Goal: Use online tool/utility: Utilize a website feature to perform a specific function

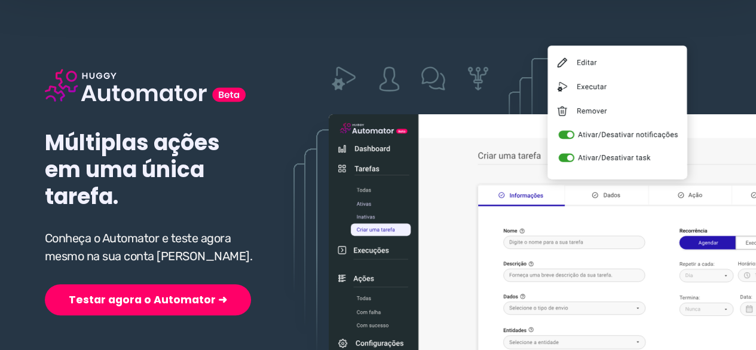
scroll to position [179, 0]
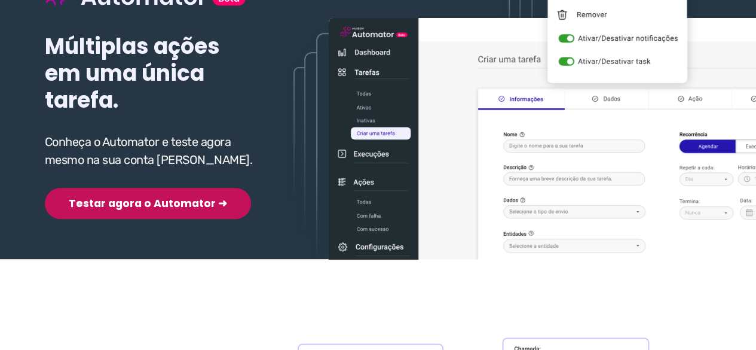
click at [109, 207] on button "Testar agora o Automator ➜" at bounding box center [148, 203] width 206 height 31
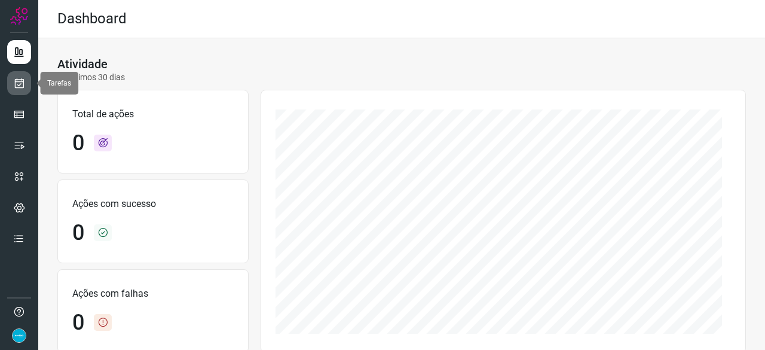
click at [23, 85] on icon at bounding box center [19, 83] width 13 height 12
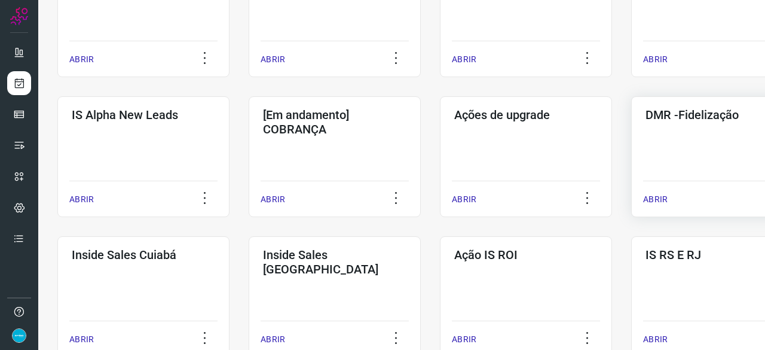
click at [659, 194] on p "ABRIR" at bounding box center [655, 199] width 25 height 13
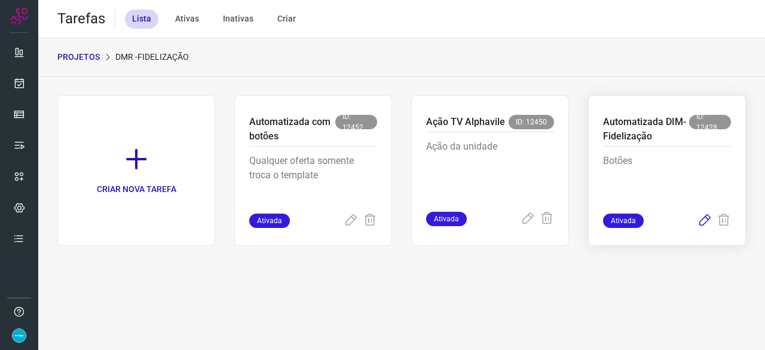
click at [704, 220] on icon at bounding box center [705, 220] width 14 height 14
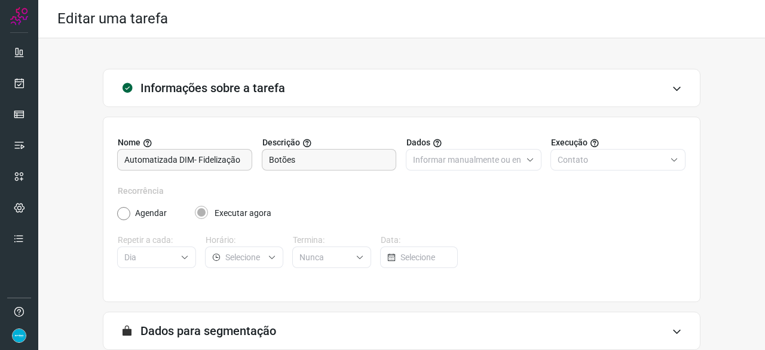
scroll to position [117, 0]
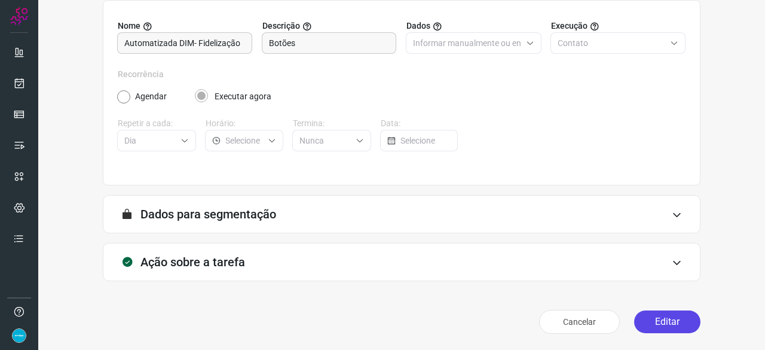
click at [653, 316] on button "Editar" at bounding box center [667, 321] width 66 height 23
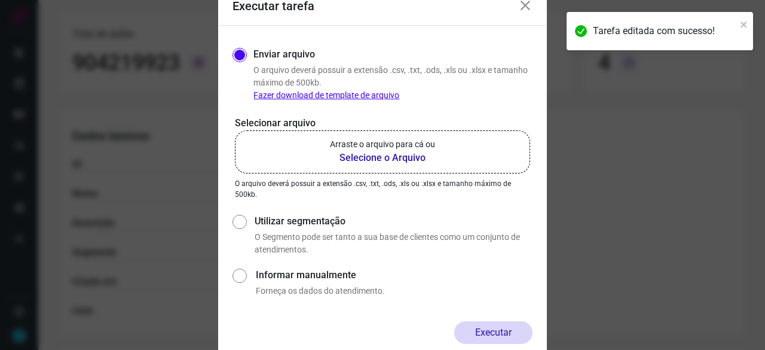
click at [405, 158] on b "Selecione o Arquivo" at bounding box center [382, 158] width 105 height 14
click at [0, 0] on input "Arraste o arquivo para cá ou Selecione o Arquivo" at bounding box center [0, 0] width 0 height 0
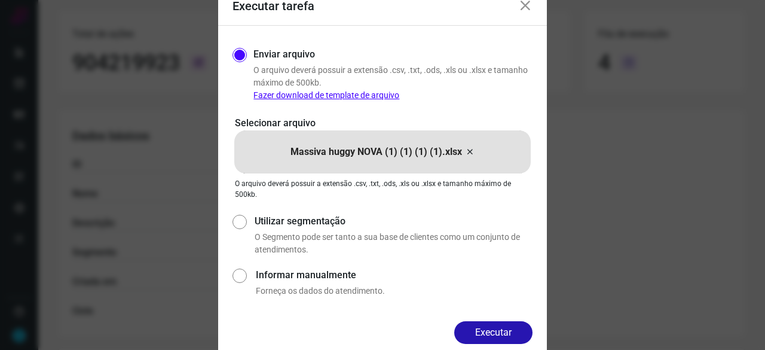
drag, startPoint x: 517, startPoint y: 327, endPoint x: 546, endPoint y: 333, distance: 30.5
click at [517, 326] on button "Executar" at bounding box center [493, 332] width 78 height 23
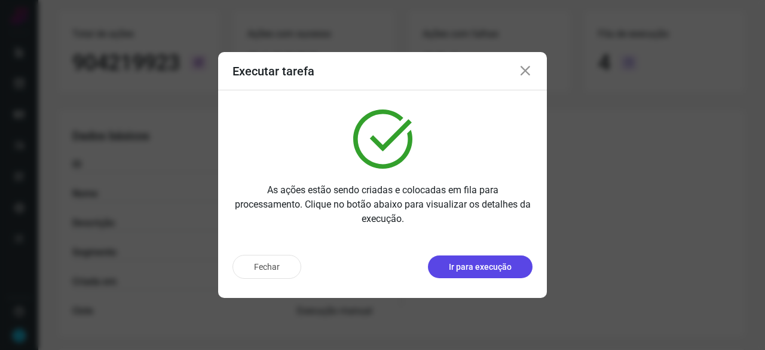
click at [488, 267] on p "Ir para execução" at bounding box center [480, 267] width 63 height 13
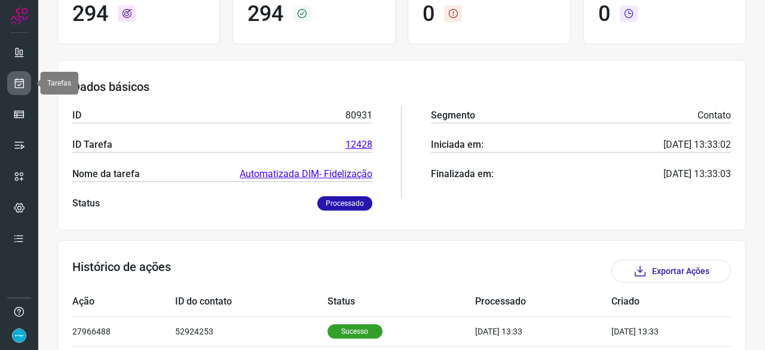
click at [22, 81] on icon at bounding box center [19, 83] width 13 height 12
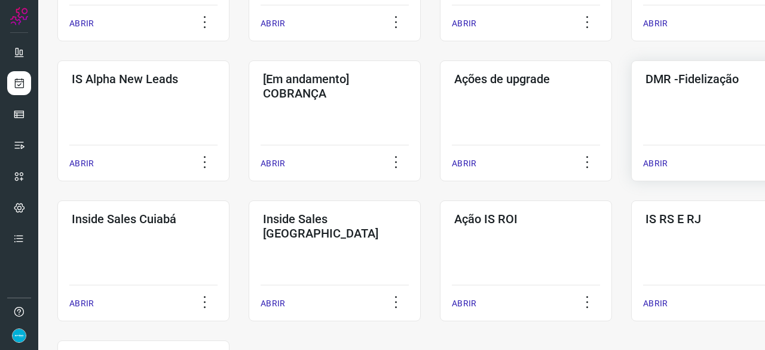
click at [646, 163] on p "ABRIR" at bounding box center [655, 163] width 25 height 13
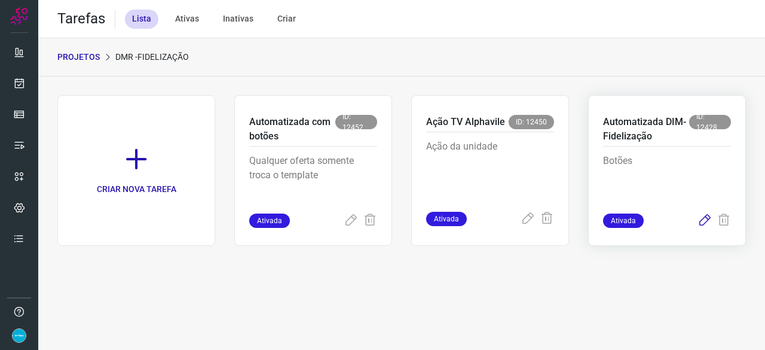
click at [703, 218] on icon at bounding box center [705, 220] width 14 height 14
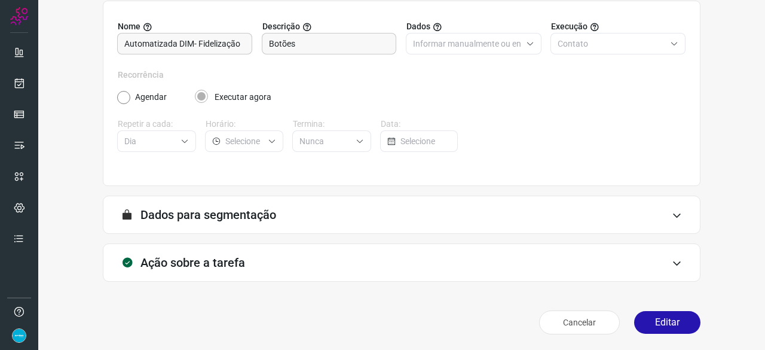
scroll to position [117, 0]
click at [653, 329] on button "Editar" at bounding box center [667, 321] width 66 height 23
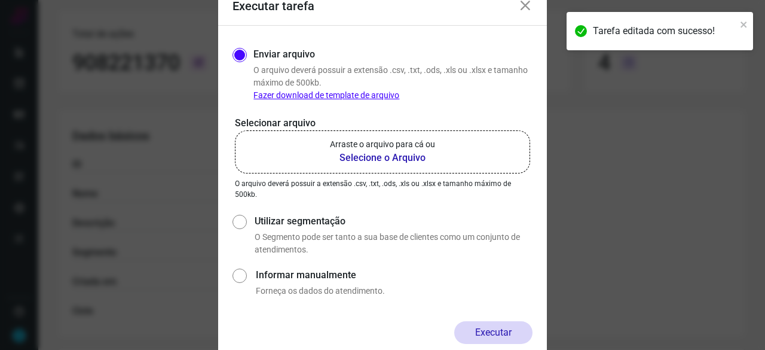
click at [387, 157] on b "Selecione o Arquivo" at bounding box center [382, 158] width 105 height 14
click at [0, 0] on input "Arraste o arquivo para cá ou Selecione o Arquivo" at bounding box center [0, 0] width 0 height 0
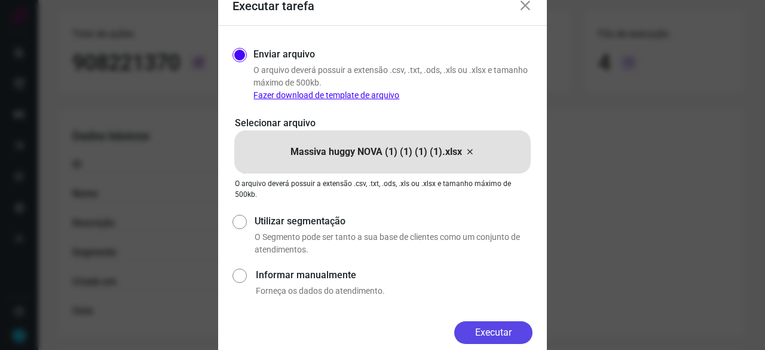
click at [501, 325] on button "Executar" at bounding box center [493, 332] width 78 height 23
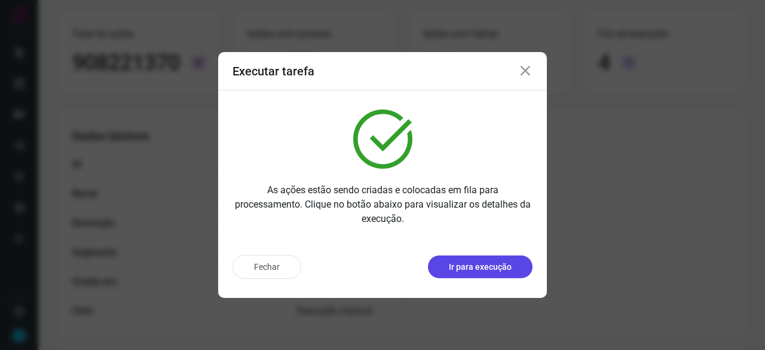
click at [497, 271] on p "Ir para execução" at bounding box center [480, 267] width 63 height 13
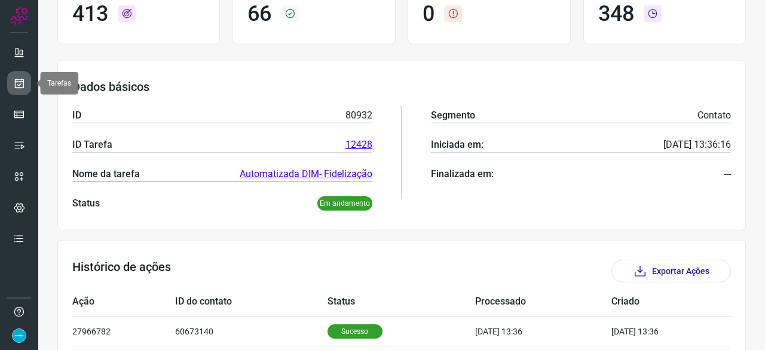
click at [26, 79] on link at bounding box center [19, 83] width 24 height 24
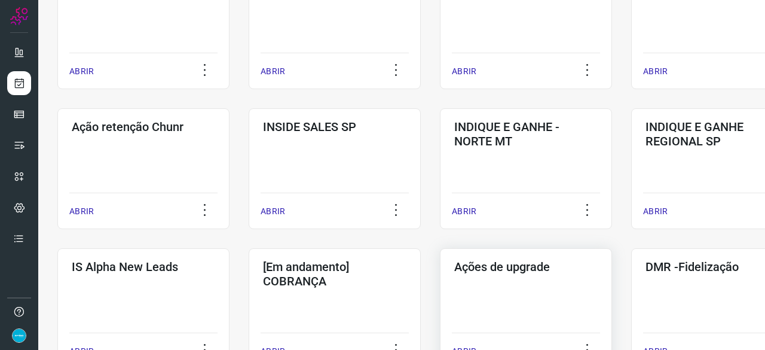
scroll to position [335, 0]
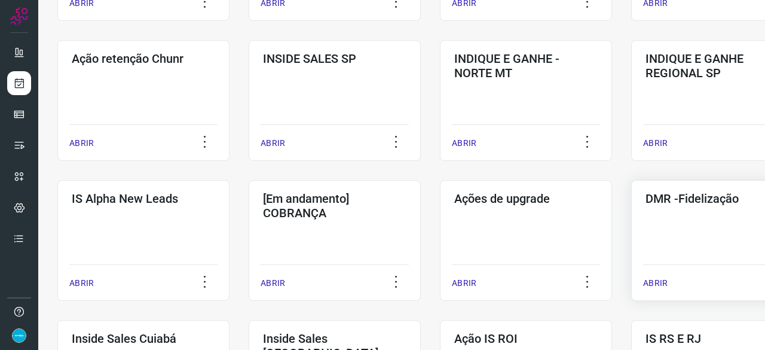
click at [659, 281] on p "ABRIR" at bounding box center [655, 283] width 25 height 13
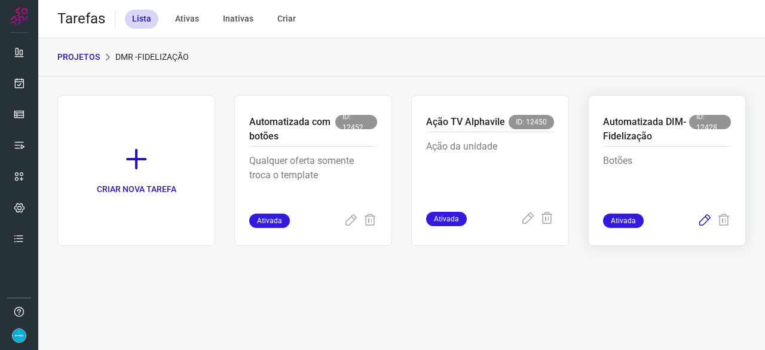
click at [706, 219] on icon at bounding box center [705, 220] width 14 height 14
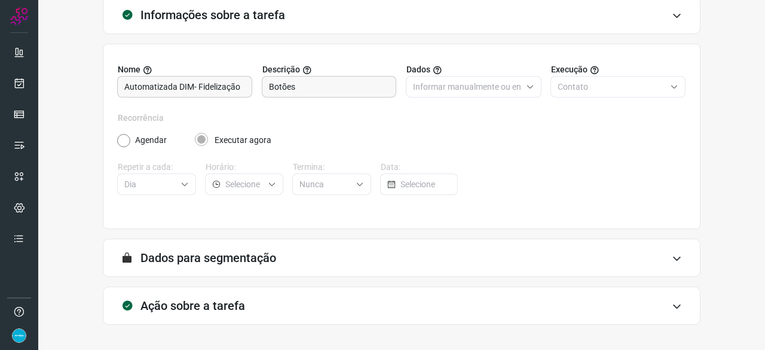
scroll to position [117, 0]
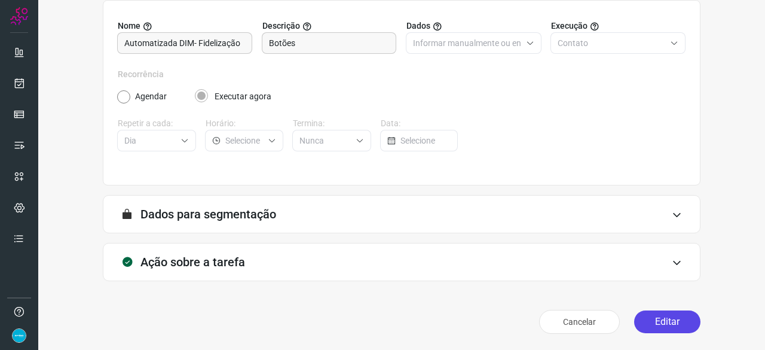
click at [649, 319] on button "Editar" at bounding box center [667, 321] width 66 height 23
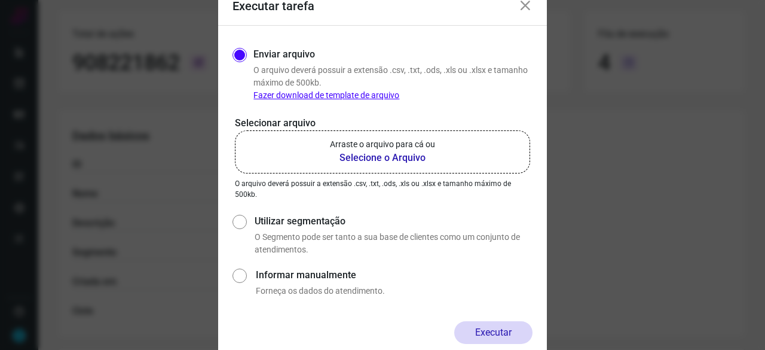
click at [389, 160] on b "Selecione o Arquivo" at bounding box center [382, 158] width 105 height 14
click at [0, 0] on input "Arraste o arquivo para cá ou Selecione o Arquivo" at bounding box center [0, 0] width 0 height 0
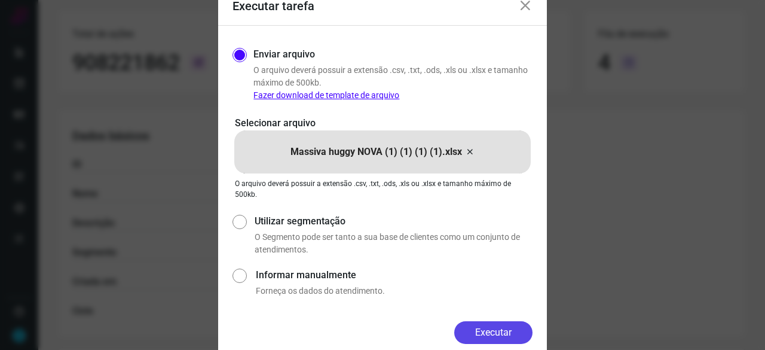
click at [494, 323] on button "Executar" at bounding box center [493, 332] width 78 height 23
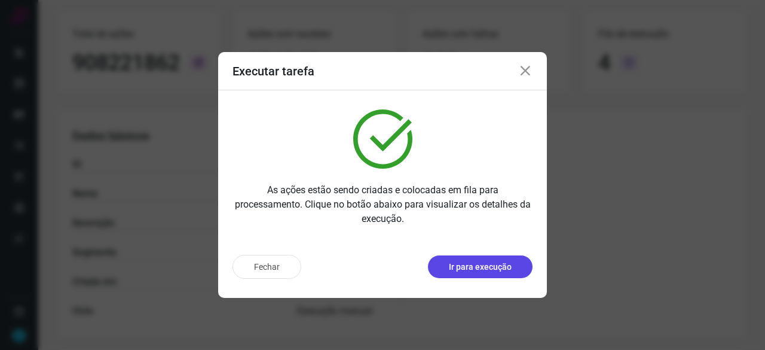
click at [499, 272] on p "Ir para execução" at bounding box center [480, 267] width 63 height 13
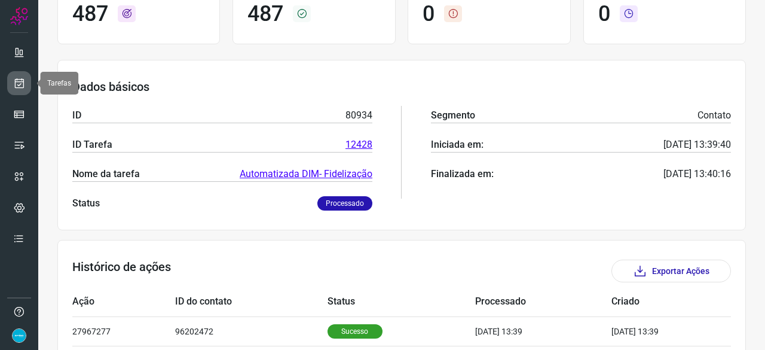
click at [18, 84] on icon at bounding box center [19, 83] width 13 height 12
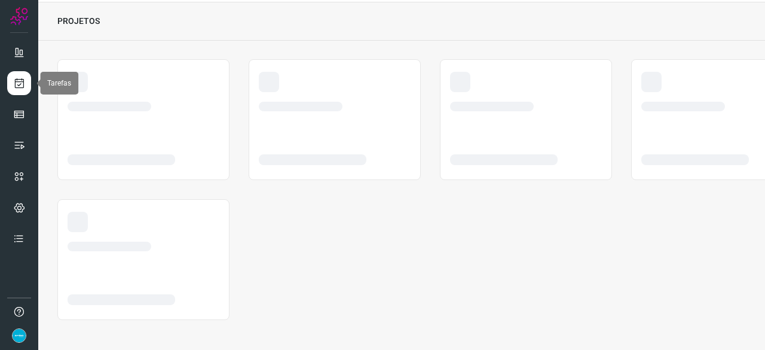
scroll to position [36, 0]
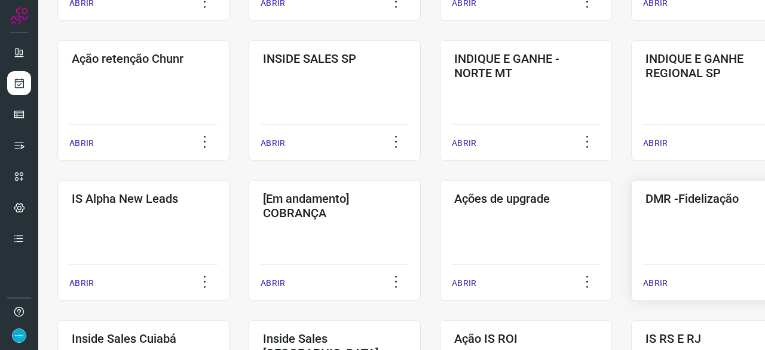
click at [656, 280] on p "ABRIR" at bounding box center [655, 283] width 25 height 13
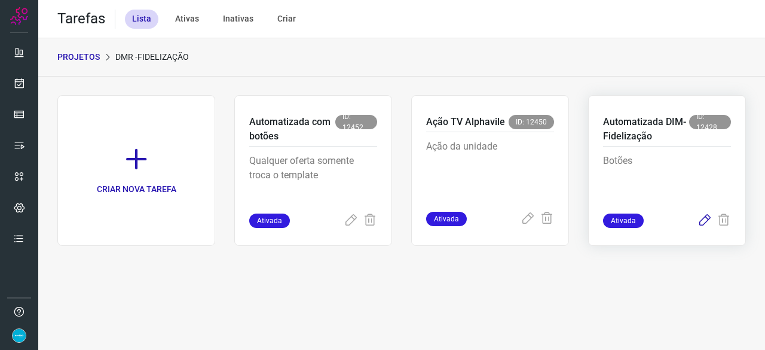
click at [708, 217] on icon at bounding box center [705, 220] width 14 height 14
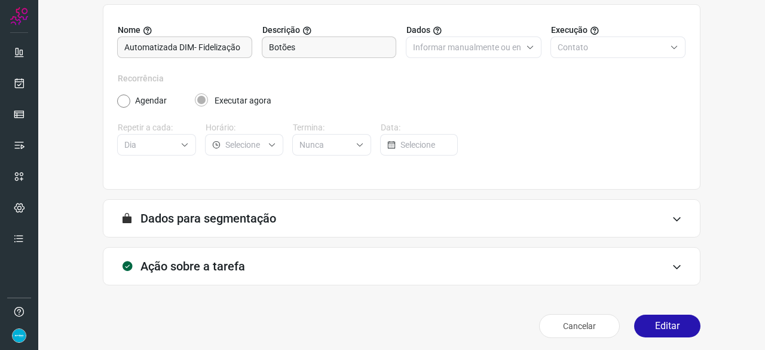
scroll to position [117, 0]
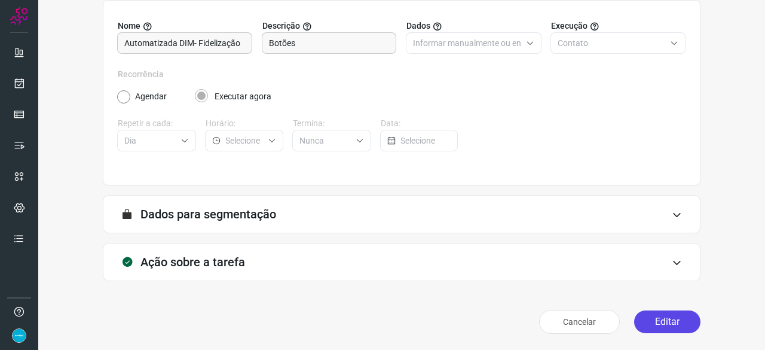
click at [671, 324] on button "Editar" at bounding box center [667, 321] width 66 height 23
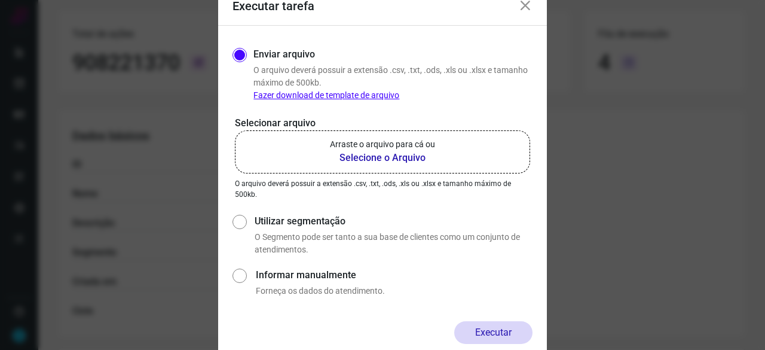
click at [353, 157] on b "Selecione o Arquivo" at bounding box center [382, 158] width 105 height 14
click at [0, 0] on input "Arraste o arquivo para cá ou Selecione o Arquivo" at bounding box center [0, 0] width 0 height 0
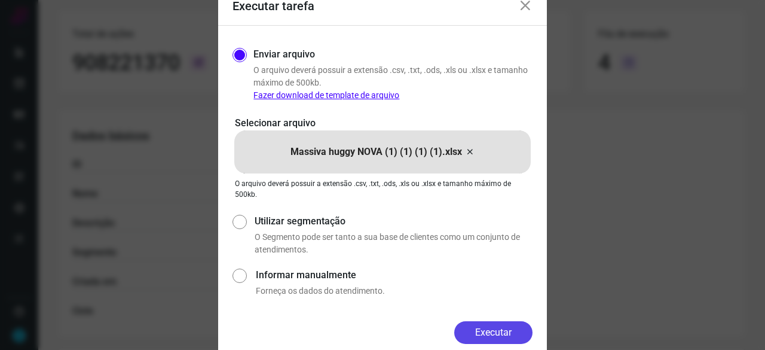
click at [483, 327] on button "Executar" at bounding box center [493, 332] width 78 height 23
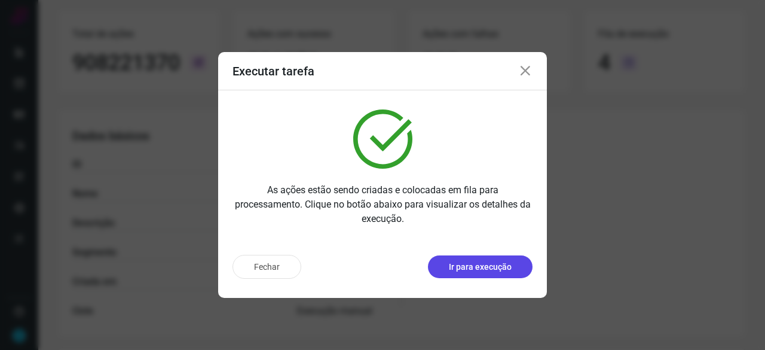
click at [491, 269] on p "Ir para execução" at bounding box center [480, 267] width 63 height 13
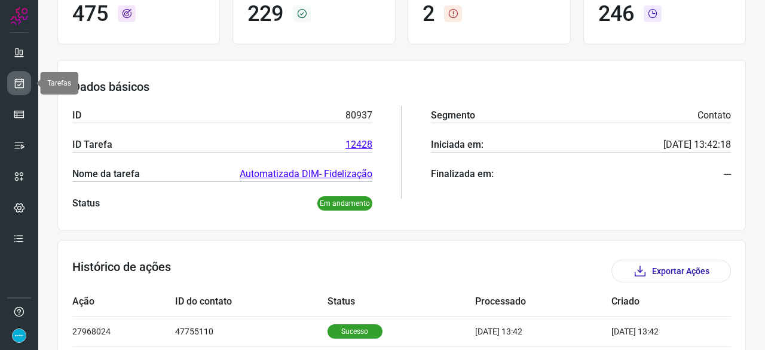
click at [19, 81] on icon at bounding box center [19, 83] width 13 height 12
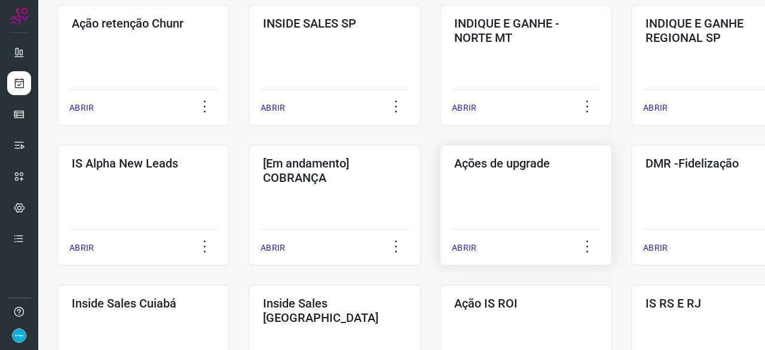
scroll to position [395, 0]
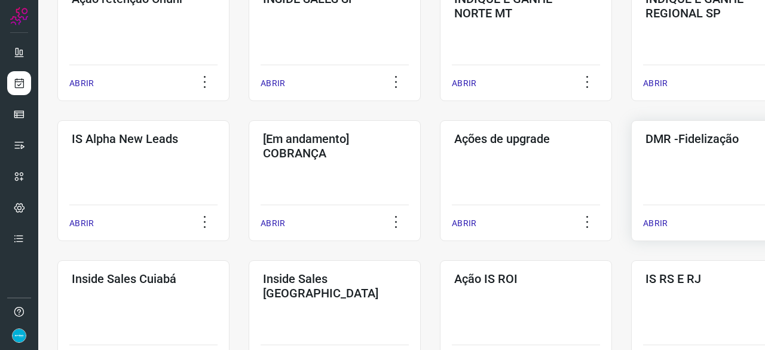
click at [662, 222] on p "ABRIR" at bounding box center [655, 223] width 25 height 13
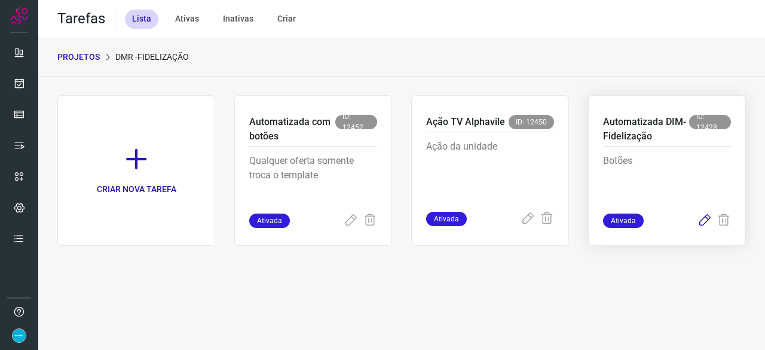
click at [706, 218] on icon at bounding box center [705, 220] width 14 height 14
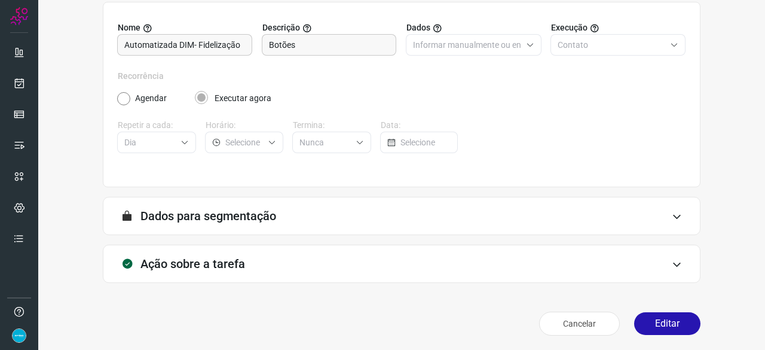
scroll to position [117, 0]
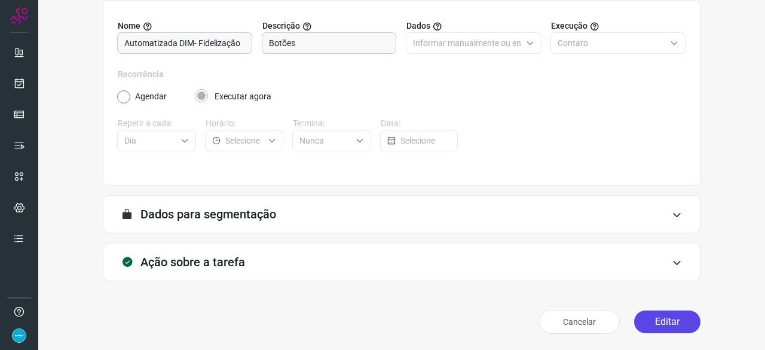
click at [654, 316] on button "Editar" at bounding box center [667, 321] width 66 height 23
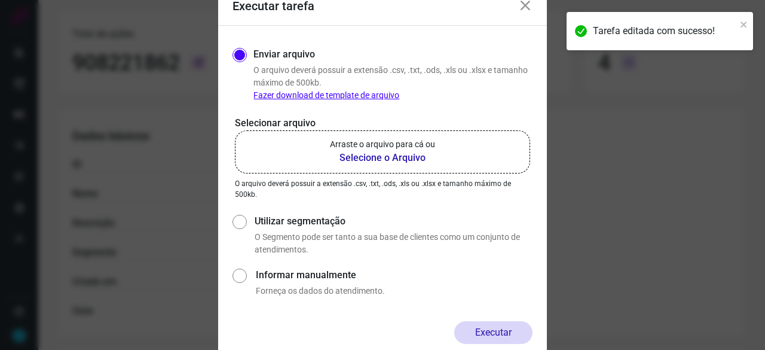
click at [398, 155] on b "Selecione o Arquivo" at bounding box center [382, 158] width 105 height 14
click at [0, 0] on input "Arraste o arquivo para cá ou Selecione o Arquivo" at bounding box center [0, 0] width 0 height 0
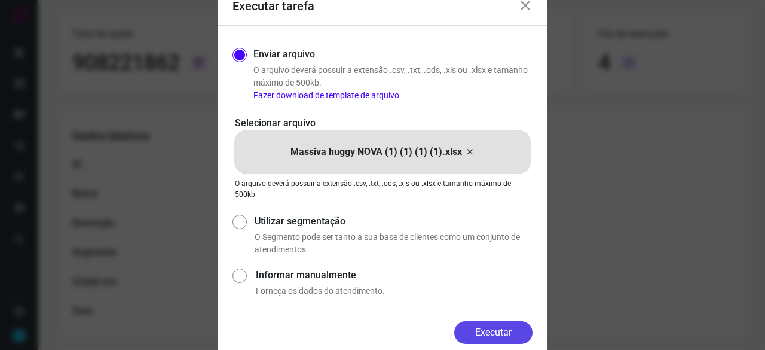
click at [502, 333] on button "Executar" at bounding box center [493, 332] width 78 height 23
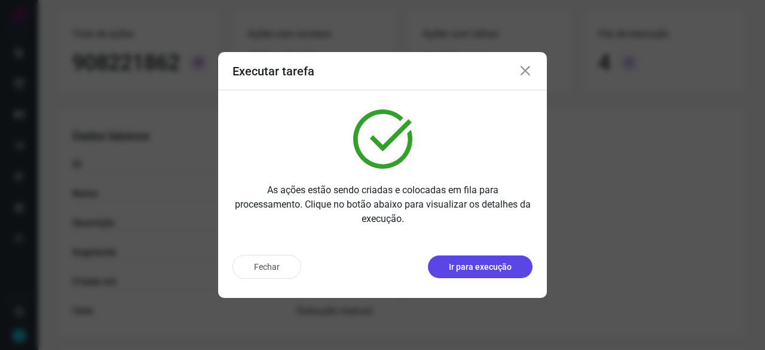
click at [493, 265] on p "Ir para execução" at bounding box center [480, 267] width 63 height 13
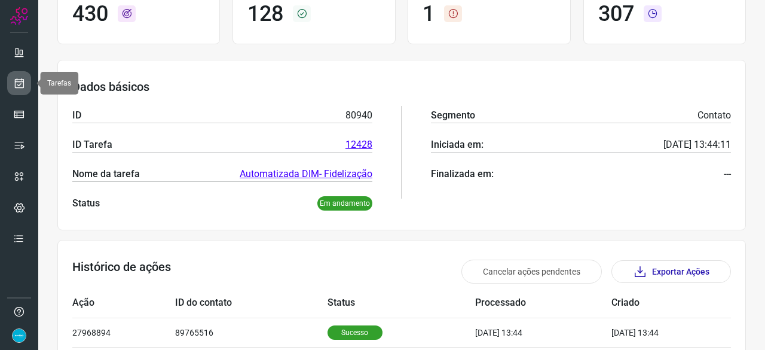
click at [23, 84] on icon at bounding box center [19, 83] width 13 height 12
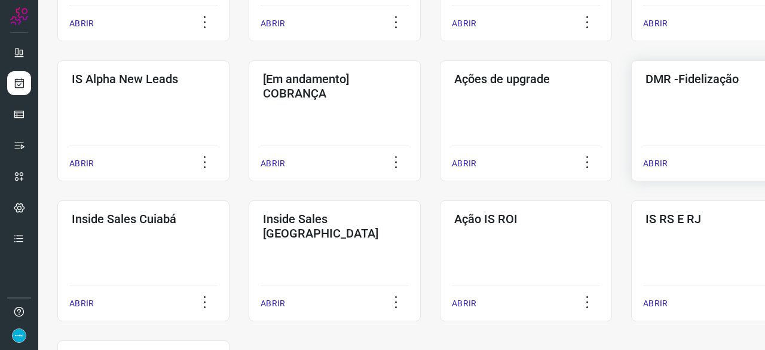
click at [656, 161] on p "ABRIR" at bounding box center [655, 163] width 25 height 13
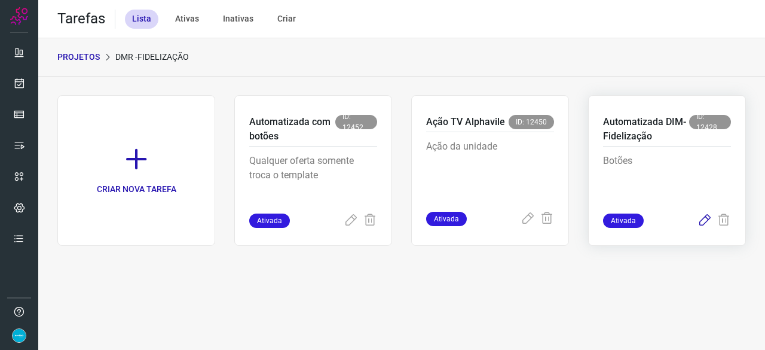
click at [707, 222] on icon at bounding box center [705, 220] width 14 height 14
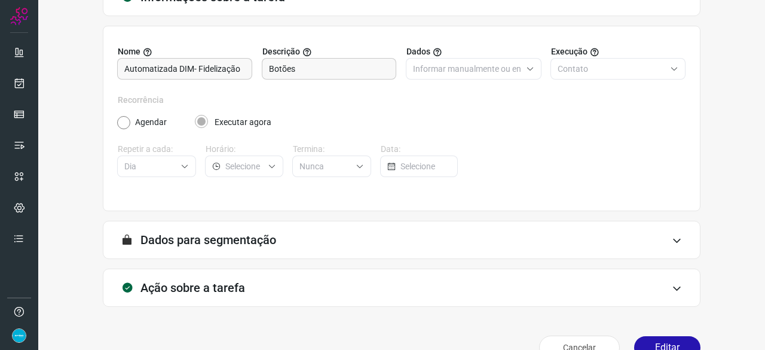
scroll to position [117, 0]
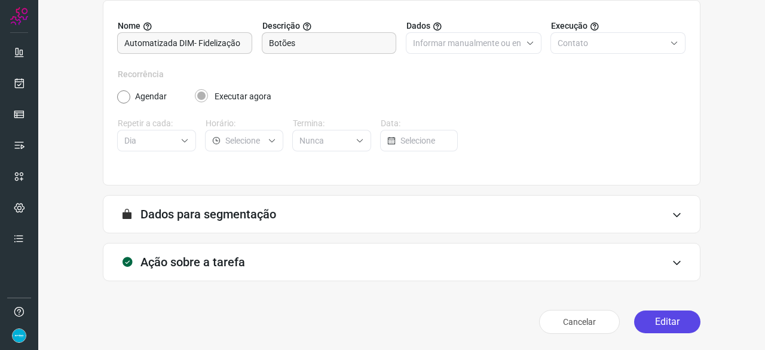
click at [661, 323] on button "Editar" at bounding box center [667, 321] width 66 height 23
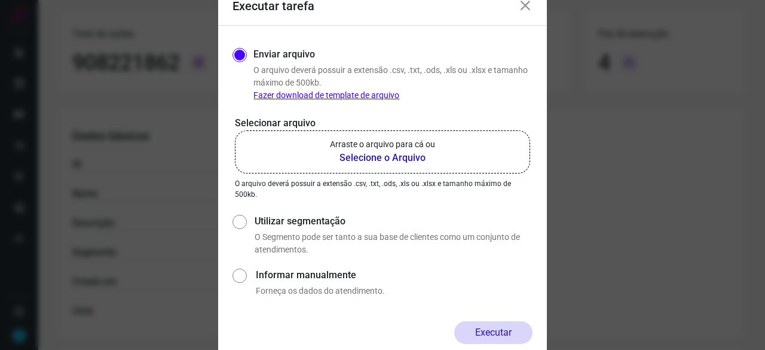
click at [381, 158] on b "Selecione o Arquivo" at bounding box center [382, 158] width 105 height 14
click at [0, 0] on input "Arraste o arquivo para cá ou Selecione o Arquivo" at bounding box center [0, 0] width 0 height 0
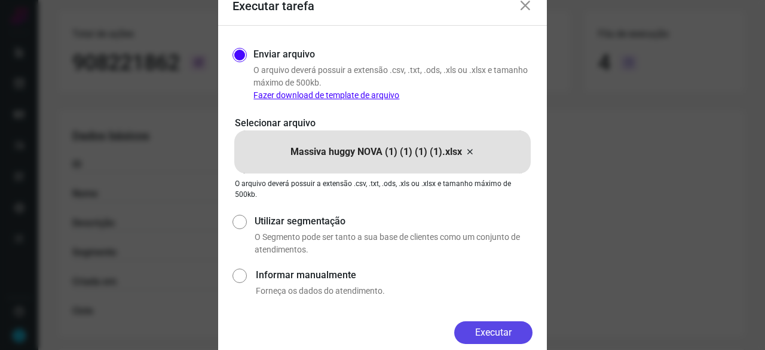
click at [500, 328] on button "Executar" at bounding box center [493, 332] width 78 height 23
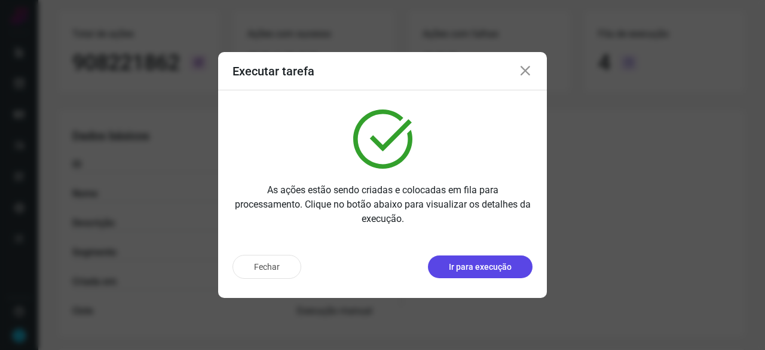
click at [488, 268] on p "Ir para execução" at bounding box center [480, 267] width 63 height 13
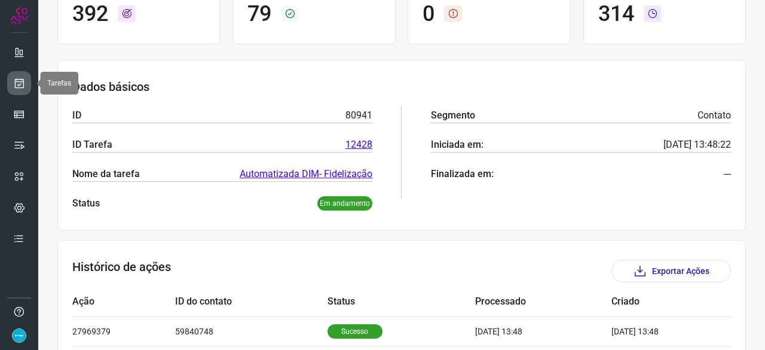
click at [14, 82] on icon at bounding box center [19, 83] width 13 height 12
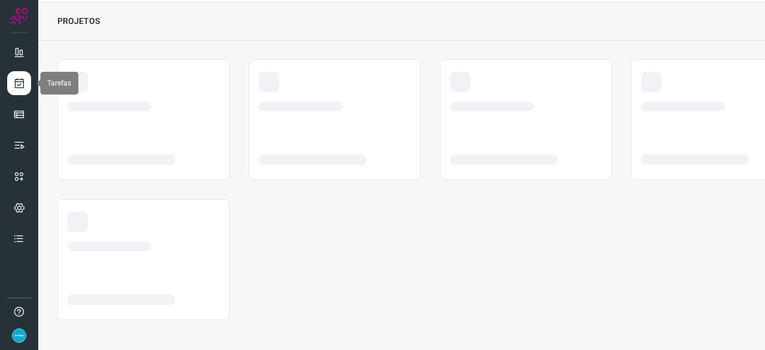
scroll to position [36, 0]
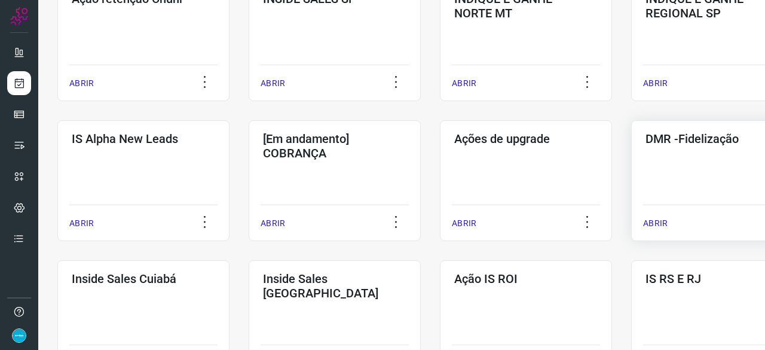
click at [664, 221] on p "ABRIR" at bounding box center [655, 223] width 25 height 13
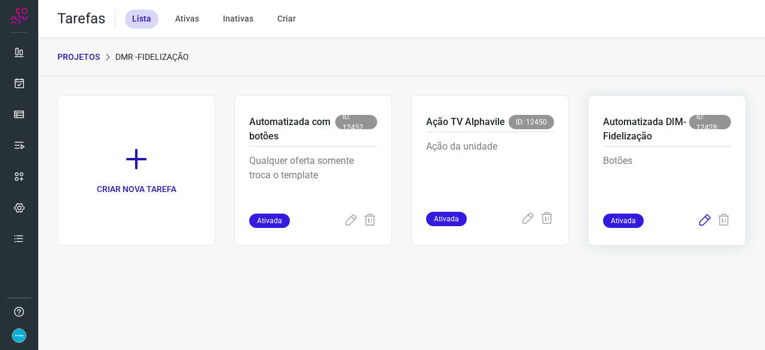
click at [709, 221] on icon at bounding box center [705, 220] width 14 height 14
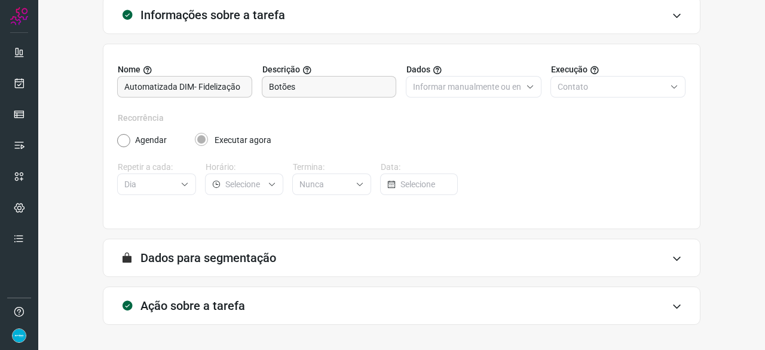
scroll to position [117, 0]
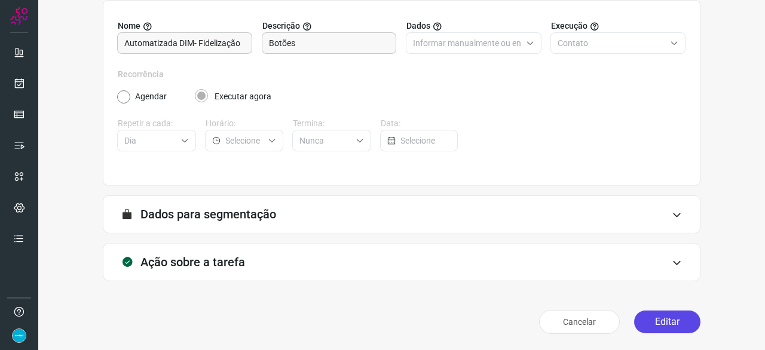
click at [646, 326] on button "Editar" at bounding box center [667, 321] width 66 height 23
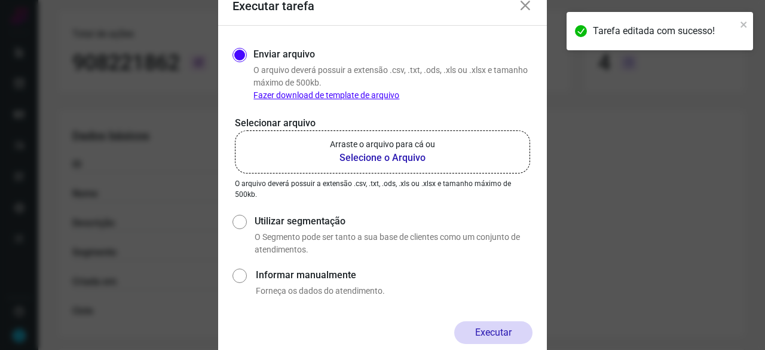
click at [363, 157] on b "Selecione o Arquivo" at bounding box center [382, 158] width 105 height 14
click at [0, 0] on input "Arraste o arquivo para cá ou Selecione o Arquivo" at bounding box center [0, 0] width 0 height 0
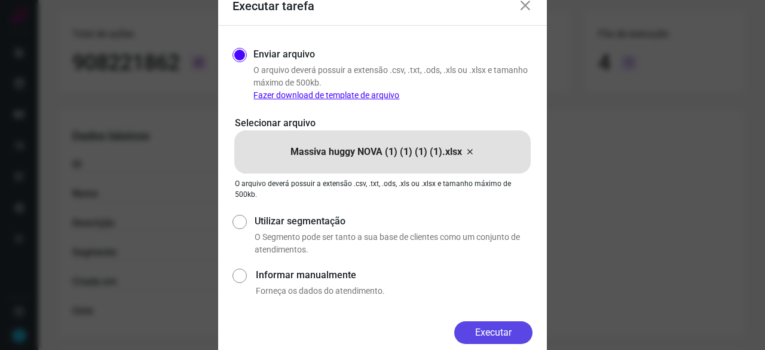
click at [489, 326] on button "Executar" at bounding box center [493, 332] width 78 height 23
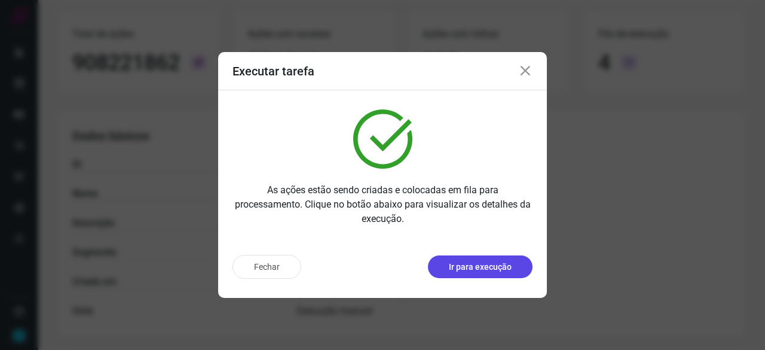
click at [489, 263] on p "Ir para execução" at bounding box center [480, 267] width 63 height 13
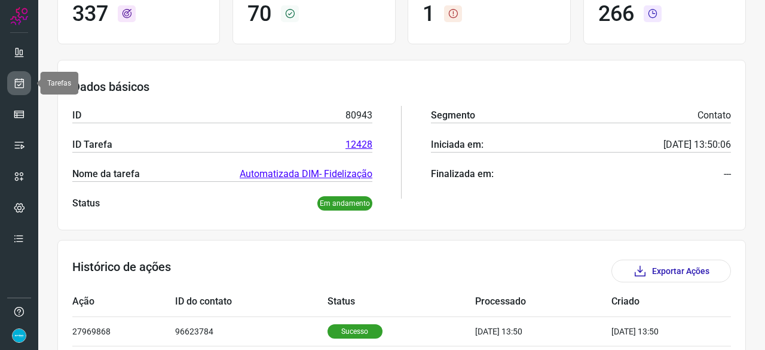
click at [14, 80] on icon at bounding box center [19, 83] width 13 height 12
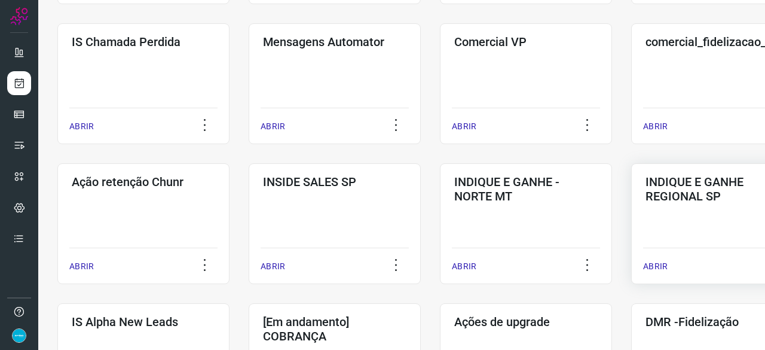
scroll to position [299, 0]
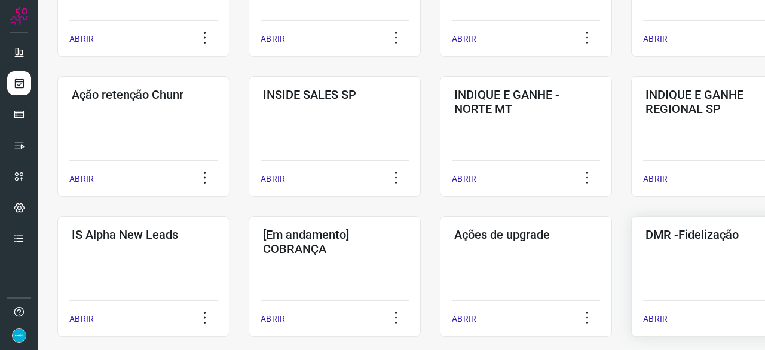
click at [656, 315] on p "ABRIR" at bounding box center [655, 319] width 25 height 13
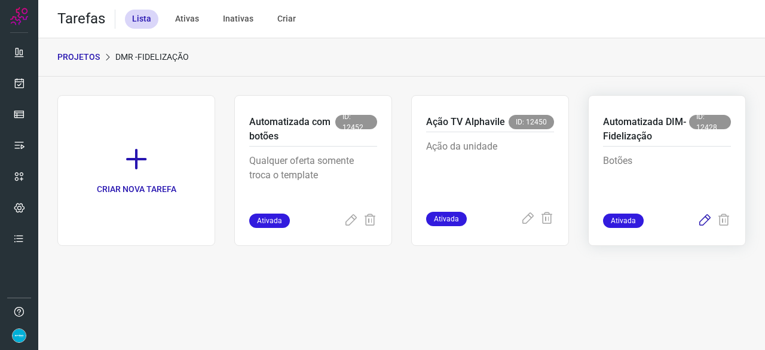
click at [707, 217] on icon at bounding box center [705, 220] width 14 height 14
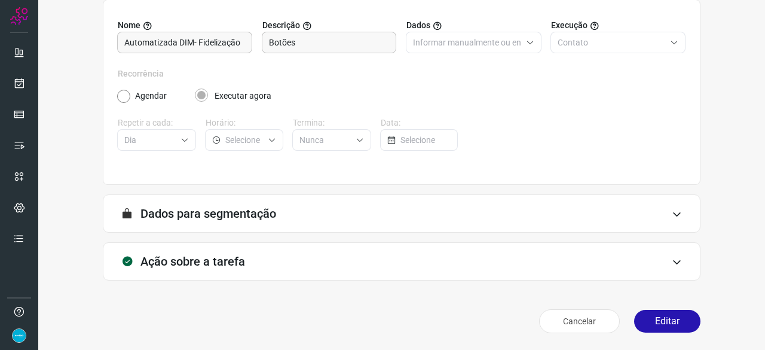
scroll to position [117, 0]
click at [659, 319] on button "Editar" at bounding box center [667, 321] width 66 height 23
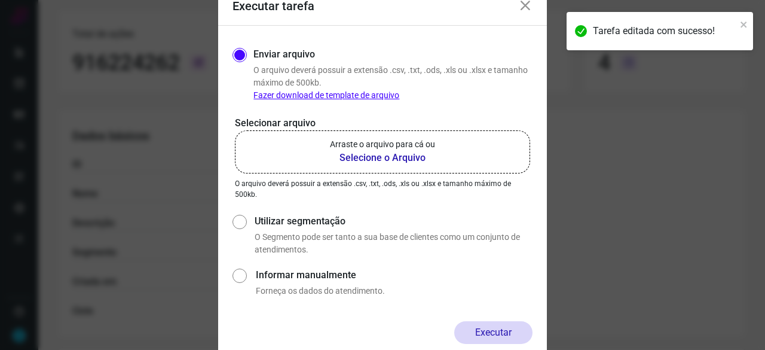
click at [395, 157] on b "Selecione o Arquivo" at bounding box center [382, 158] width 105 height 14
click at [0, 0] on input "Arraste o arquivo para cá ou Selecione o Arquivo" at bounding box center [0, 0] width 0 height 0
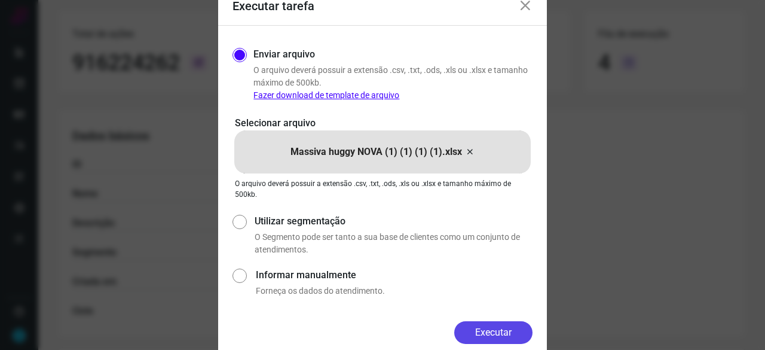
click at [515, 339] on button "Executar" at bounding box center [493, 332] width 78 height 23
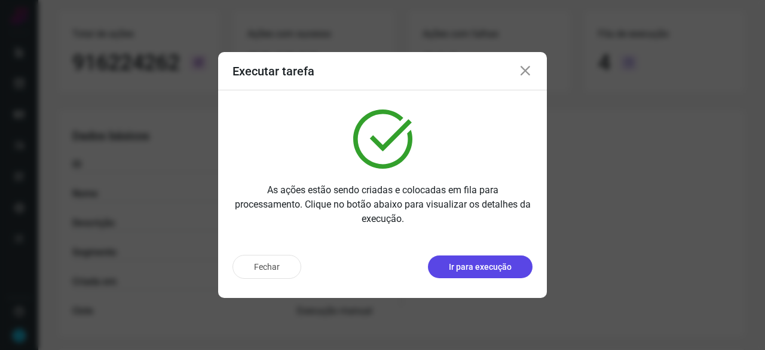
click at [475, 267] on p "Ir para execução" at bounding box center [480, 267] width 63 height 13
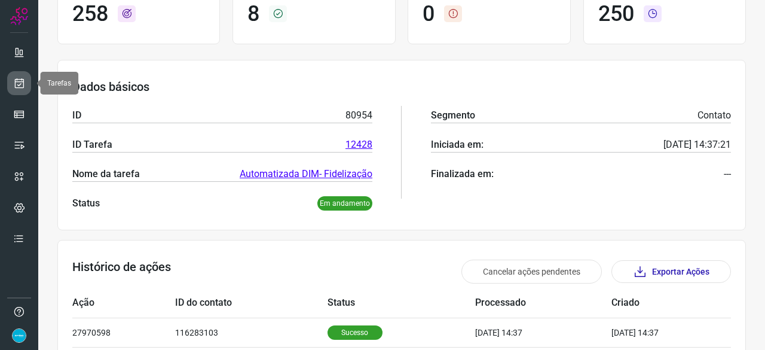
click at [23, 81] on icon at bounding box center [19, 83] width 13 height 12
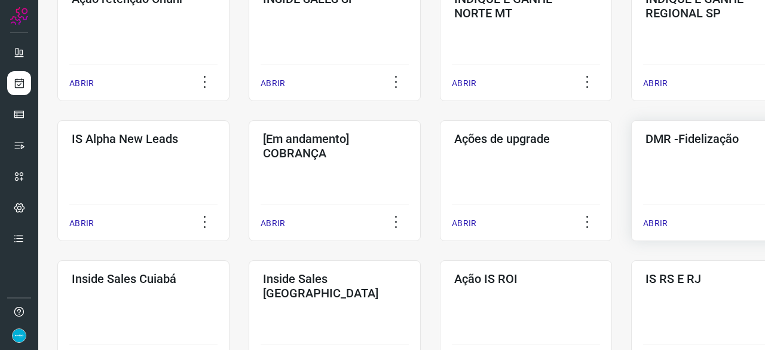
click at [659, 221] on p "ABRIR" at bounding box center [655, 223] width 25 height 13
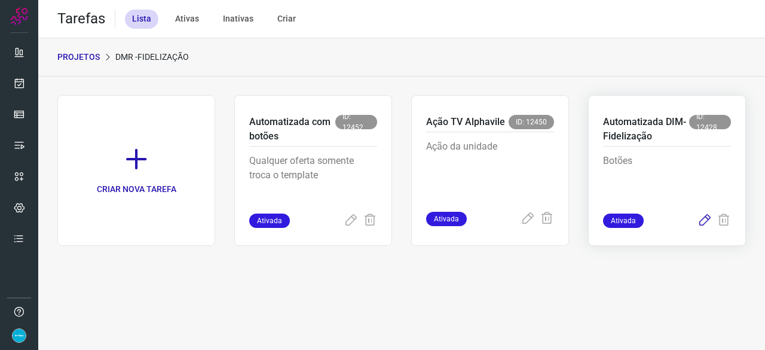
click at [707, 218] on icon at bounding box center [705, 220] width 14 height 14
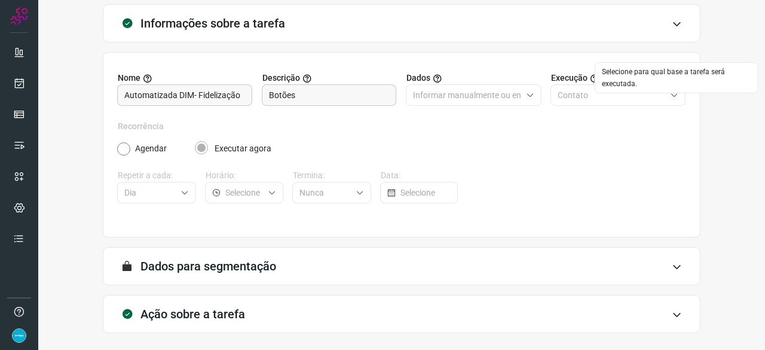
scroll to position [117, 0]
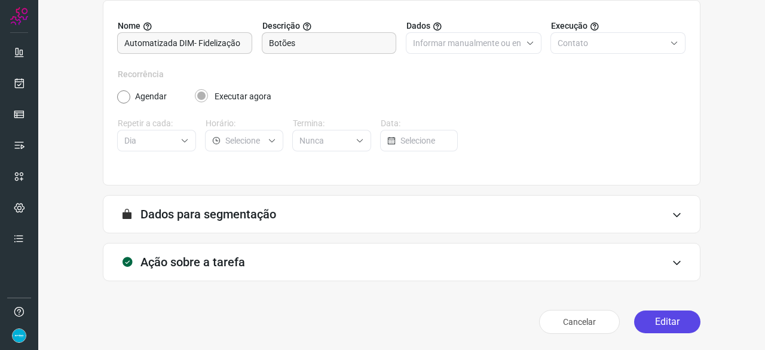
click at [652, 325] on button "Editar" at bounding box center [667, 321] width 66 height 23
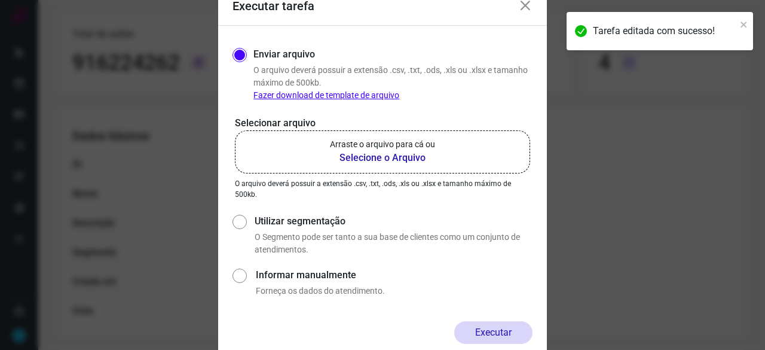
click at [346, 156] on b "Selecione o Arquivo" at bounding box center [382, 158] width 105 height 14
click at [0, 0] on input "Arraste o arquivo para cá ou Selecione o Arquivo" at bounding box center [0, 0] width 0 height 0
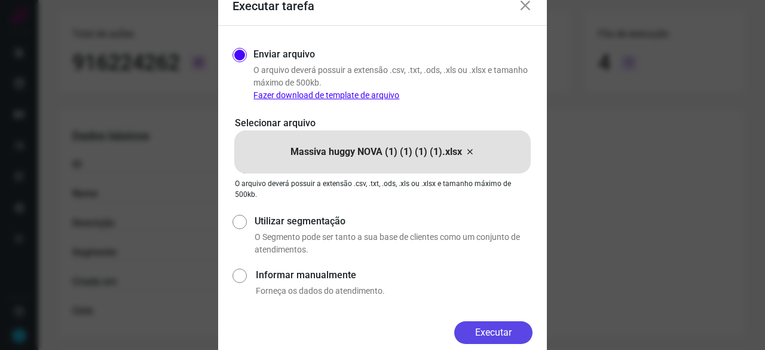
click at [494, 335] on button "Executar" at bounding box center [493, 332] width 78 height 23
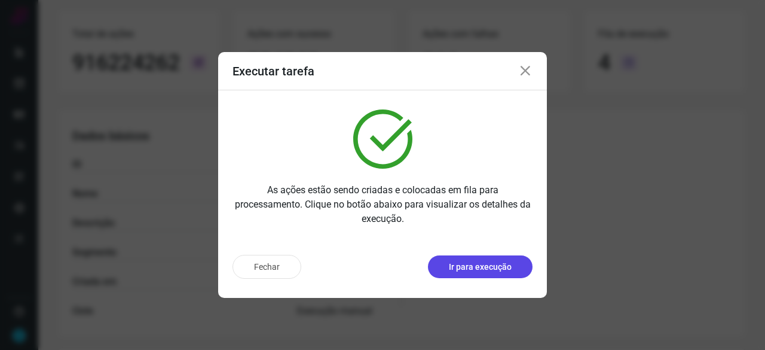
click at [491, 270] on p "Ir para execução" at bounding box center [480, 267] width 63 height 13
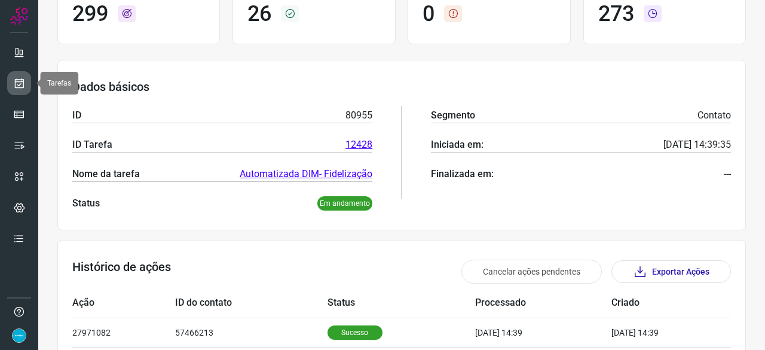
click at [14, 78] on icon at bounding box center [19, 83] width 13 height 12
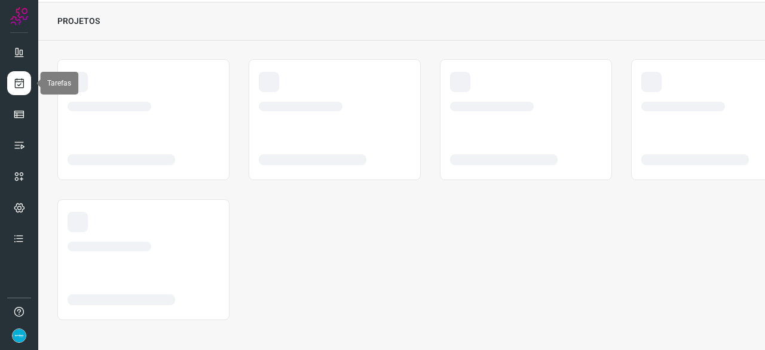
scroll to position [36, 0]
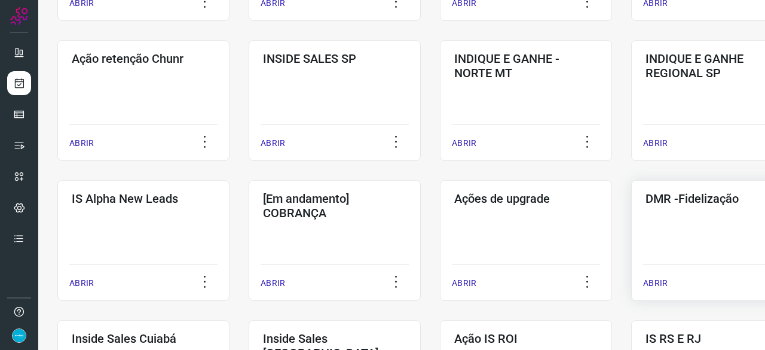
click at [655, 280] on p "ABRIR" at bounding box center [655, 283] width 25 height 13
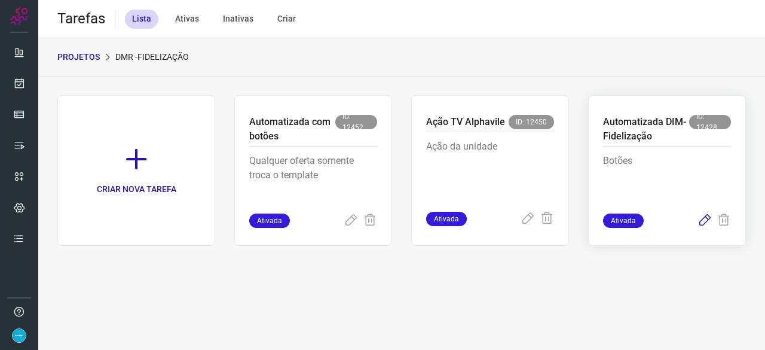
click at [707, 219] on icon at bounding box center [705, 220] width 14 height 14
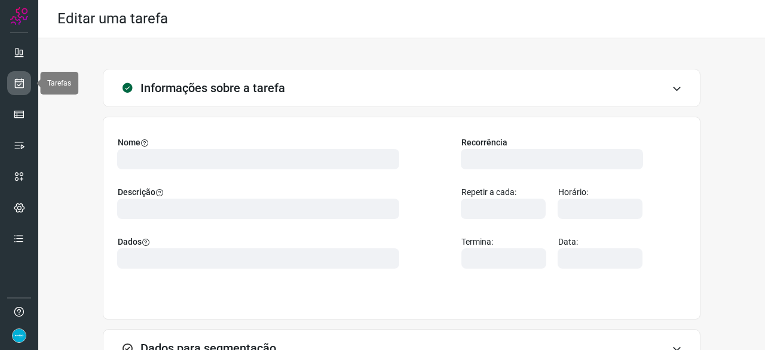
click at [19, 85] on icon at bounding box center [19, 83] width 13 height 12
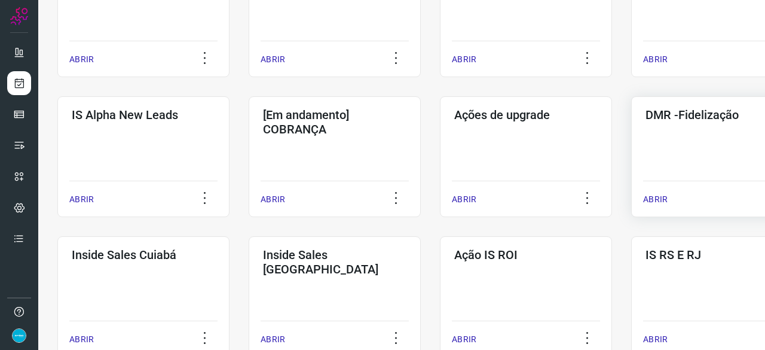
click at [654, 199] on p "ABRIR" at bounding box center [655, 199] width 25 height 13
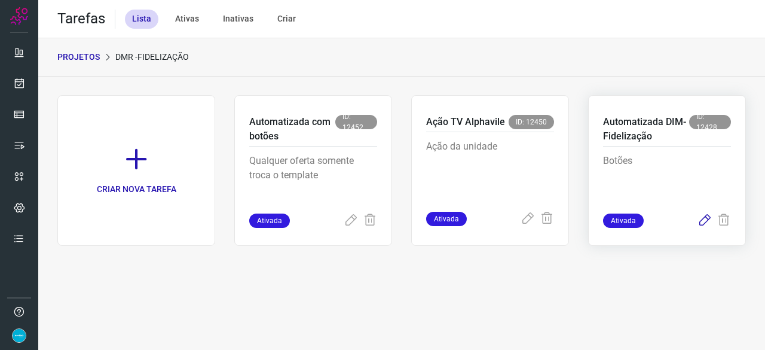
click at [705, 219] on icon at bounding box center [705, 220] width 14 height 14
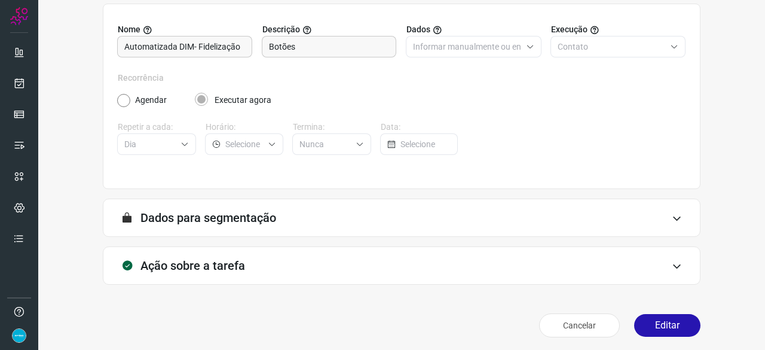
scroll to position [117, 0]
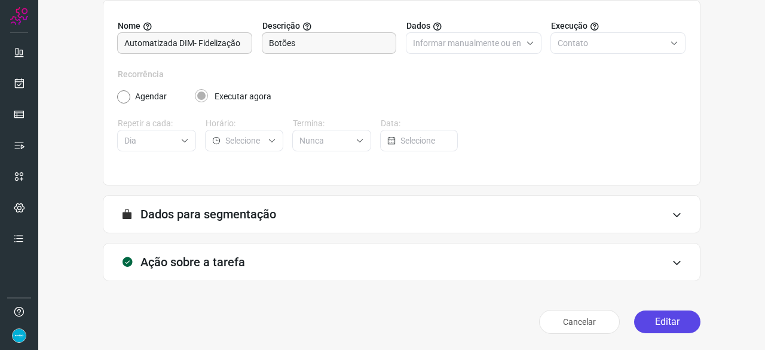
click at [663, 317] on button "Editar" at bounding box center [667, 321] width 66 height 23
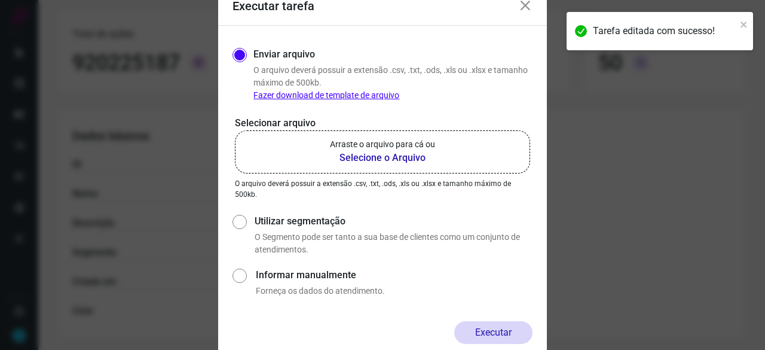
click at [375, 155] on b "Selecione o Arquivo" at bounding box center [382, 158] width 105 height 14
click at [0, 0] on input "Arraste o arquivo para cá ou Selecione o Arquivo" at bounding box center [0, 0] width 0 height 0
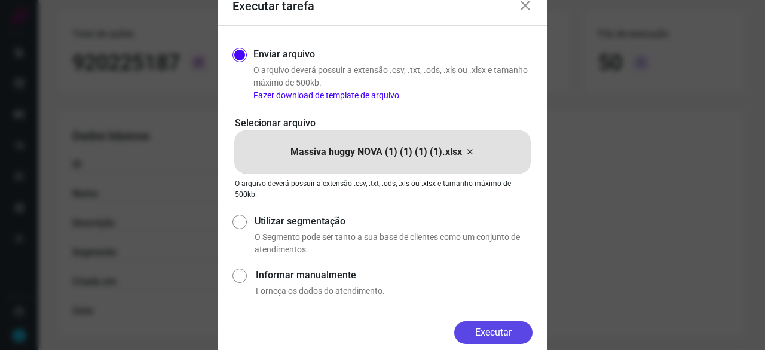
click at [496, 331] on button "Executar" at bounding box center [493, 332] width 78 height 23
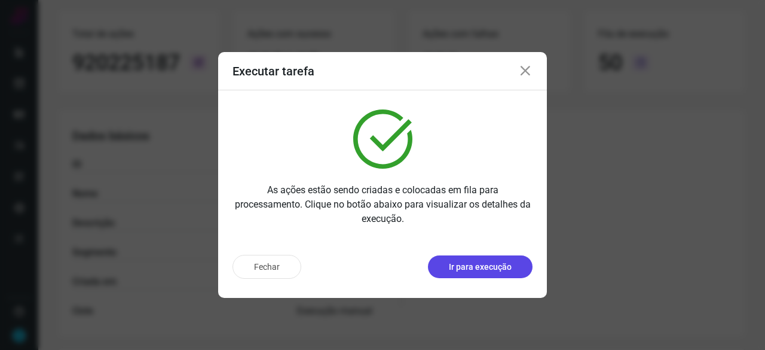
click at [503, 267] on p "Ir para execução" at bounding box center [480, 267] width 63 height 13
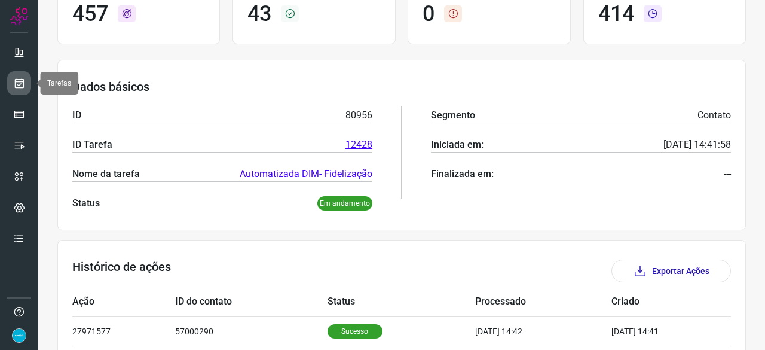
click at [16, 80] on icon at bounding box center [19, 83] width 13 height 12
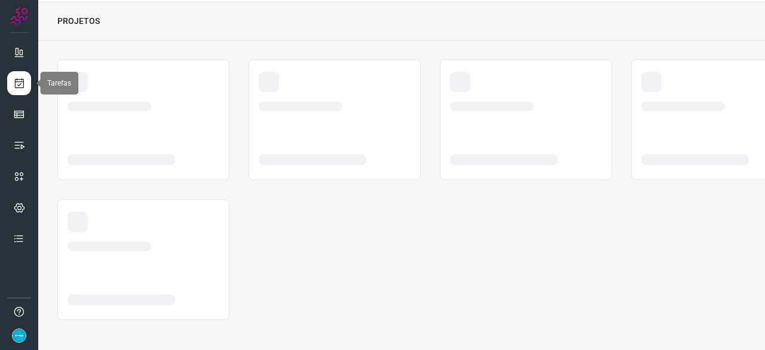
scroll to position [36, 0]
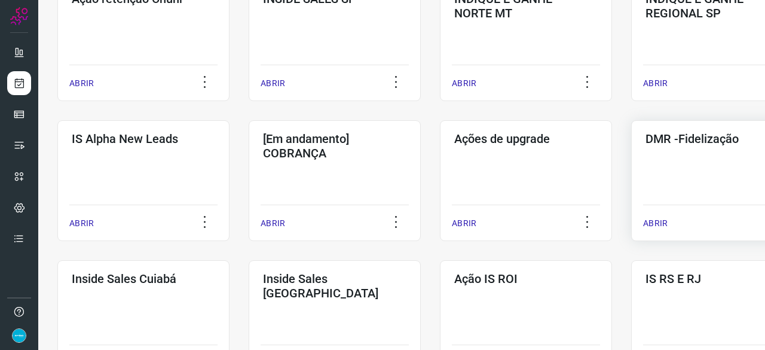
click at [655, 221] on p "ABRIR" at bounding box center [655, 223] width 25 height 13
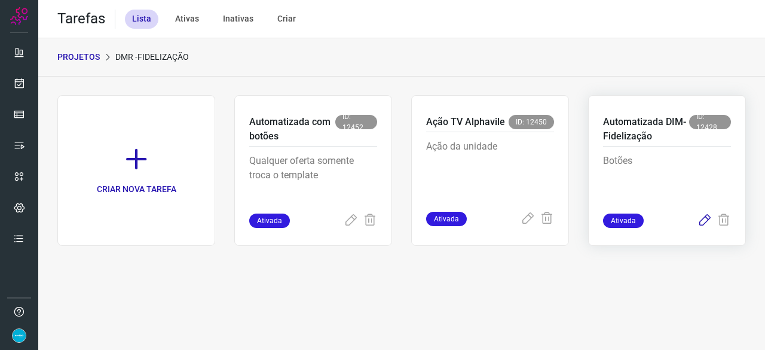
click at [708, 219] on icon at bounding box center [705, 220] width 14 height 14
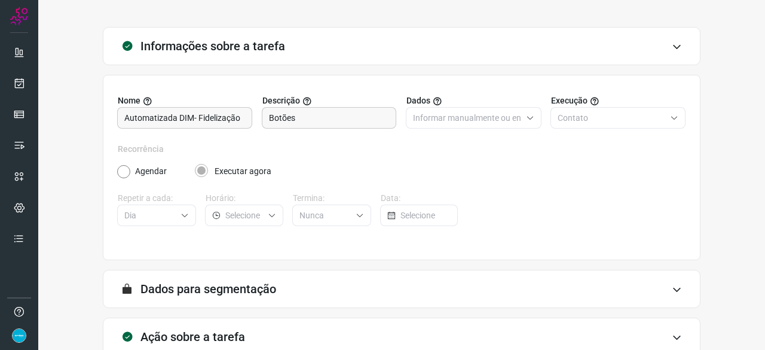
scroll to position [117, 0]
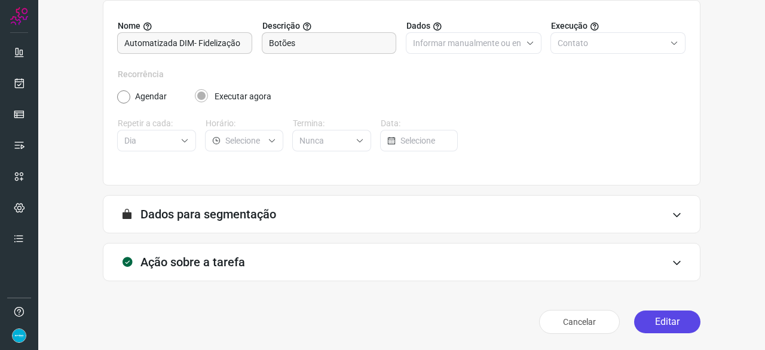
click at [655, 317] on button "Editar" at bounding box center [667, 321] width 66 height 23
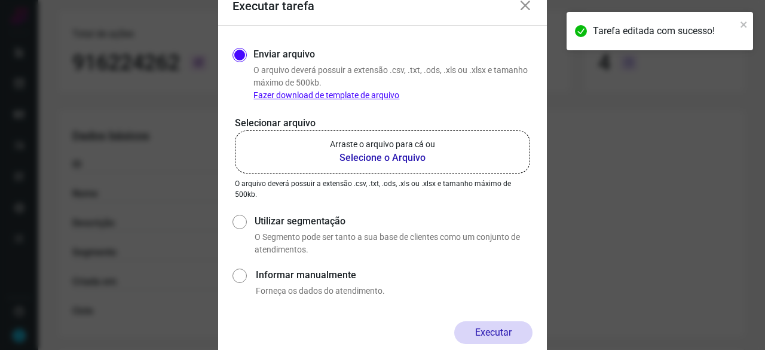
click at [362, 157] on b "Selecione o Arquivo" at bounding box center [382, 158] width 105 height 14
click at [0, 0] on input "Arraste o arquivo para cá ou Selecione o Arquivo" at bounding box center [0, 0] width 0 height 0
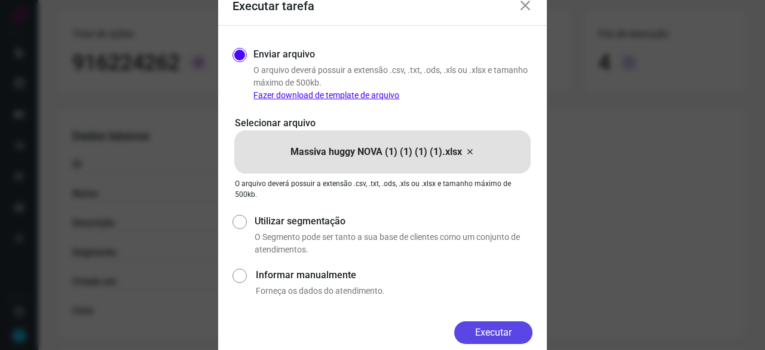
click at [503, 329] on button "Executar" at bounding box center [493, 332] width 78 height 23
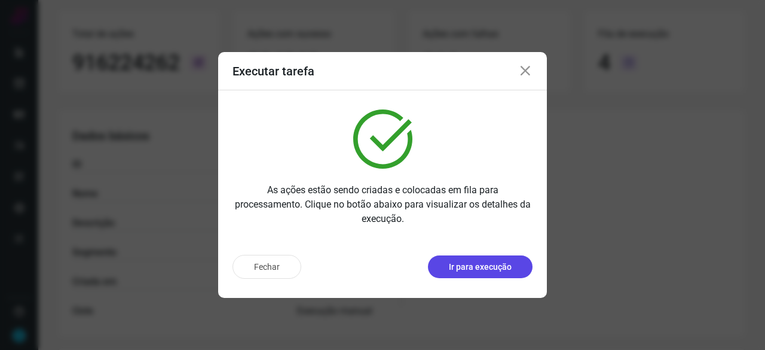
click at [495, 267] on p "Ir para execução" at bounding box center [480, 267] width 63 height 13
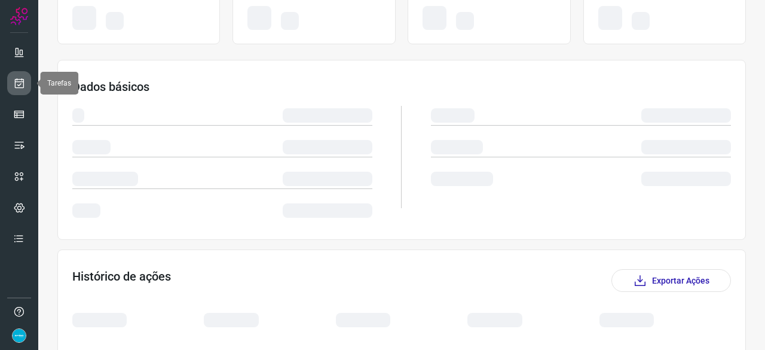
click at [17, 84] on icon at bounding box center [19, 83] width 13 height 12
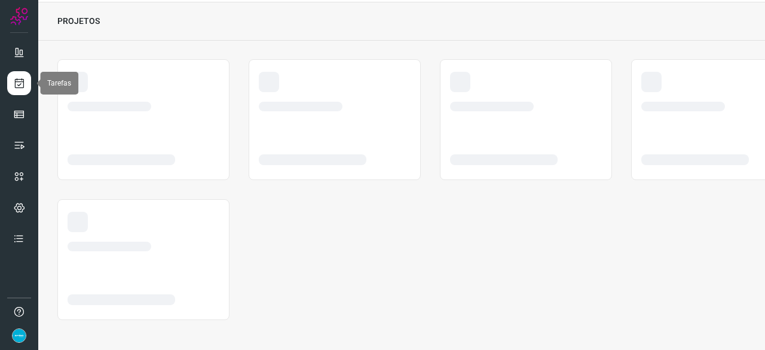
scroll to position [36, 0]
